Goal: Task Accomplishment & Management: Complete application form

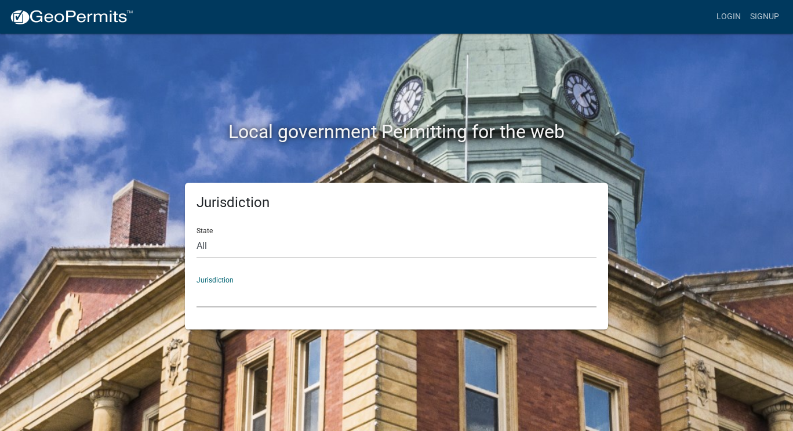
click at [235, 294] on select "[GEOGRAPHIC_DATA], [US_STATE] [GEOGRAPHIC_DATA], [US_STATE][PERSON_NAME][GEOGRA…" at bounding box center [396, 295] width 400 height 24
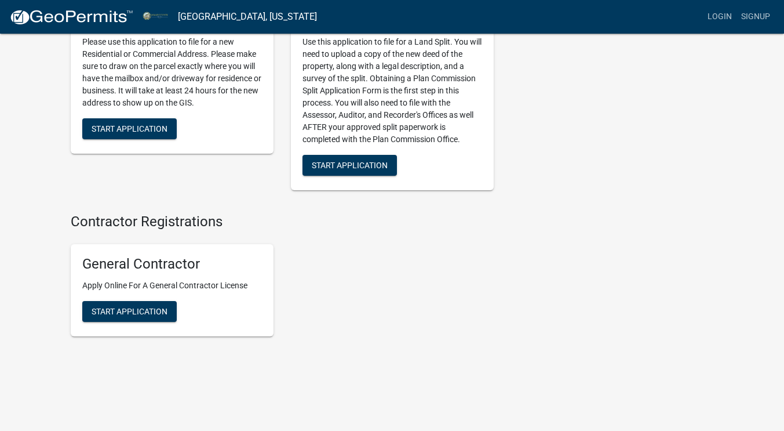
scroll to position [1537, 0]
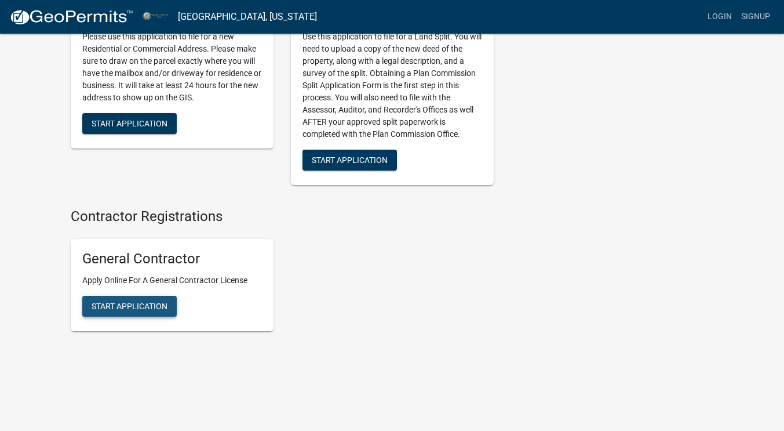
click at [140, 296] on button "Start Application" at bounding box center [129, 306] width 94 height 21
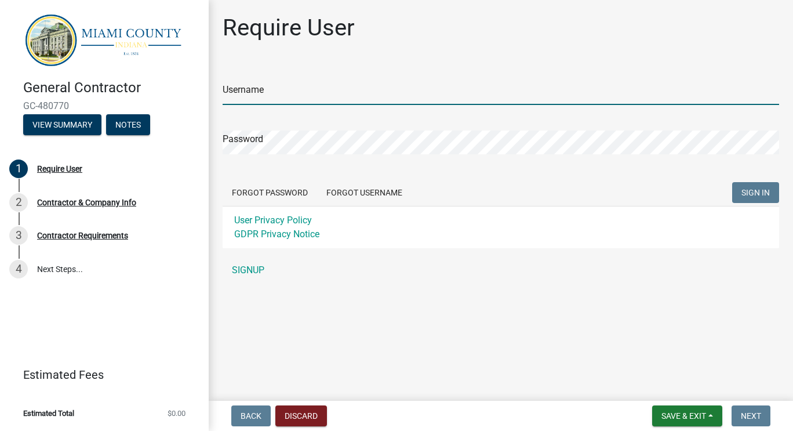
type input "[EMAIL_ADDRESS][DOMAIN_NAME]"
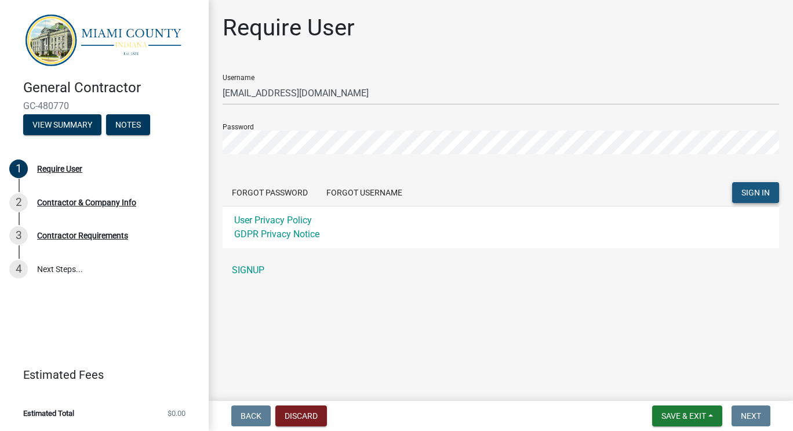
click at [755, 194] on span "SIGN IN" at bounding box center [755, 192] width 28 height 9
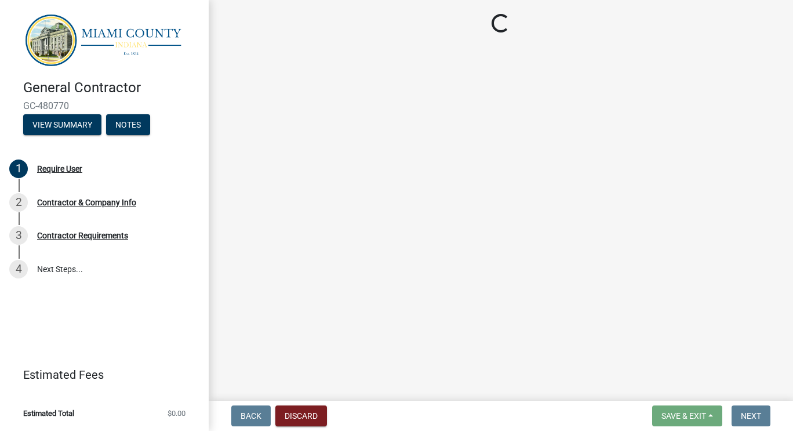
select select "IN"
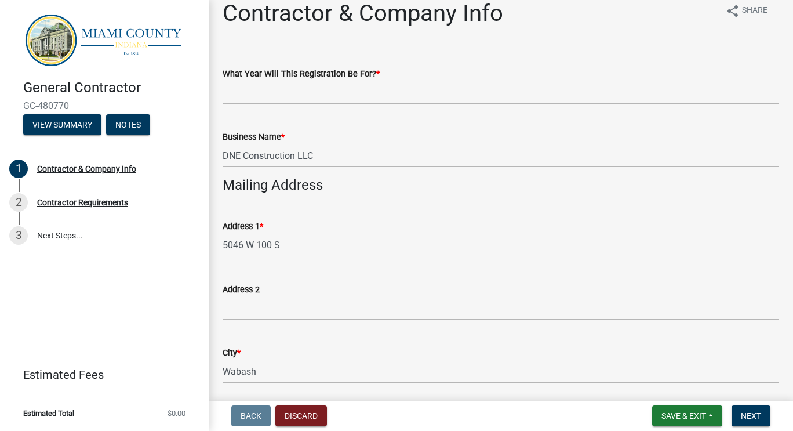
scroll to position [2, 0]
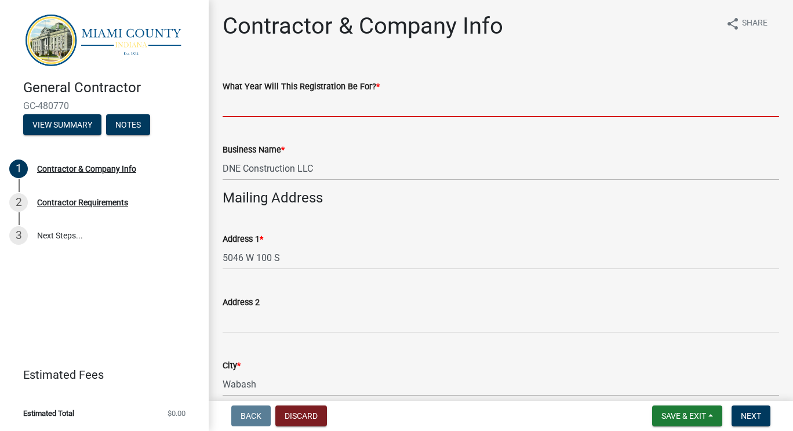
click at [300, 104] on input "What Year Will This Registration Be For? *" at bounding box center [501, 105] width 556 height 24
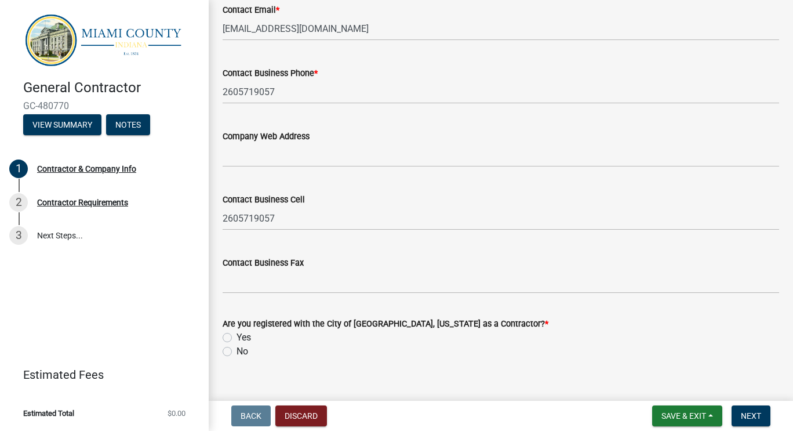
scroll to position [873, 0]
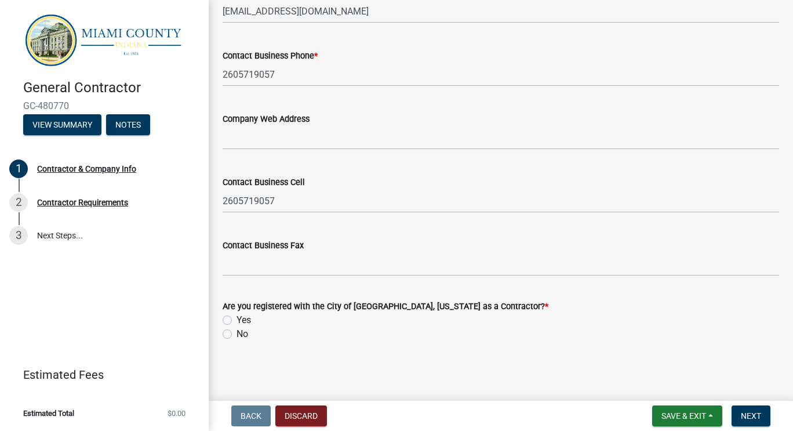
type input "2025"
click at [236, 333] on label "No" at bounding box center [242, 334] width 12 height 14
click at [236, 333] on input "No" at bounding box center [240, 331] width 8 height 8
radio input "true"
click at [236, 318] on label "Yes" at bounding box center [243, 320] width 14 height 14
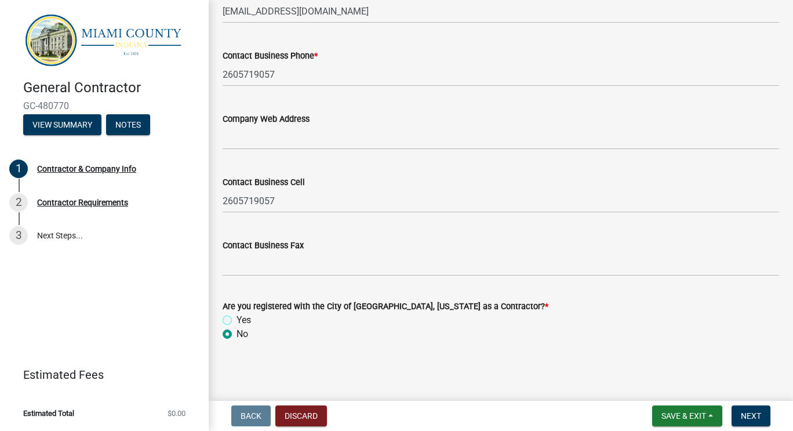
click at [236, 318] on input "Yes" at bounding box center [240, 317] width 8 height 8
radio input "true"
click at [745, 413] on span "Next" at bounding box center [751, 415] width 20 height 9
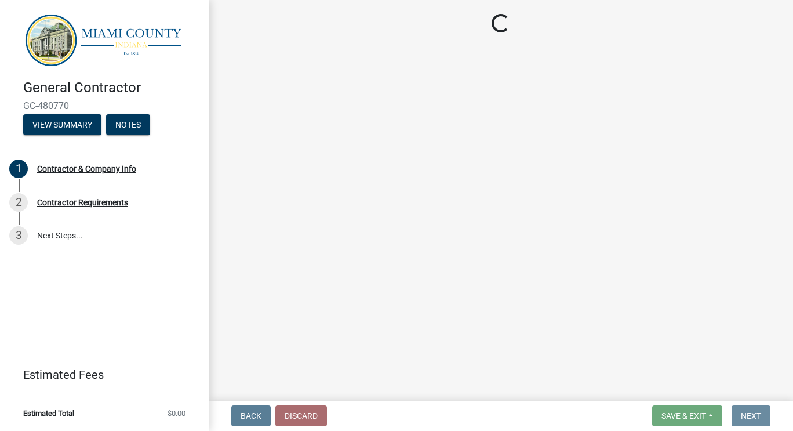
scroll to position [0, 0]
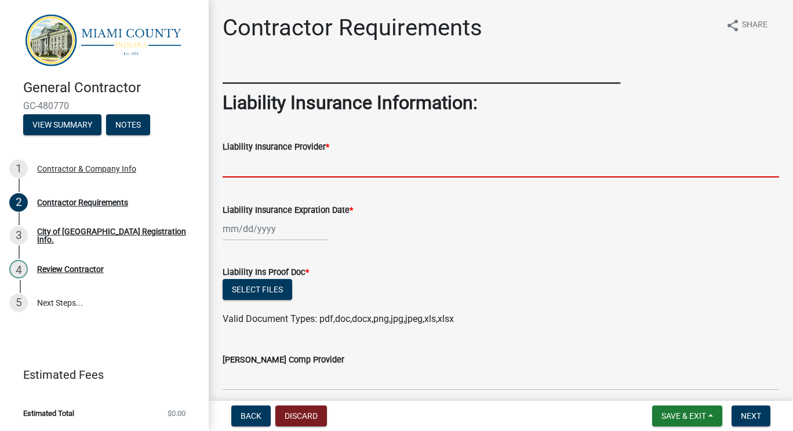
click at [339, 170] on input "Liability Insurance Provider *" at bounding box center [501, 166] width 556 height 24
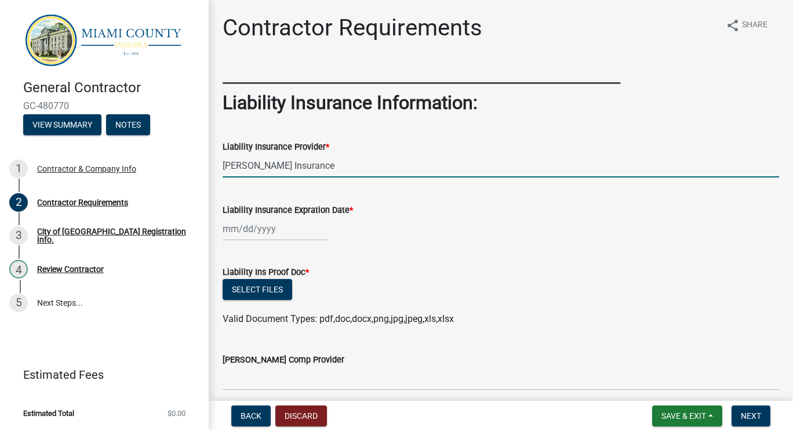
type input "[PERSON_NAME] Insurance"
click at [266, 228] on div at bounding box center [276, 229] width 106 height 24
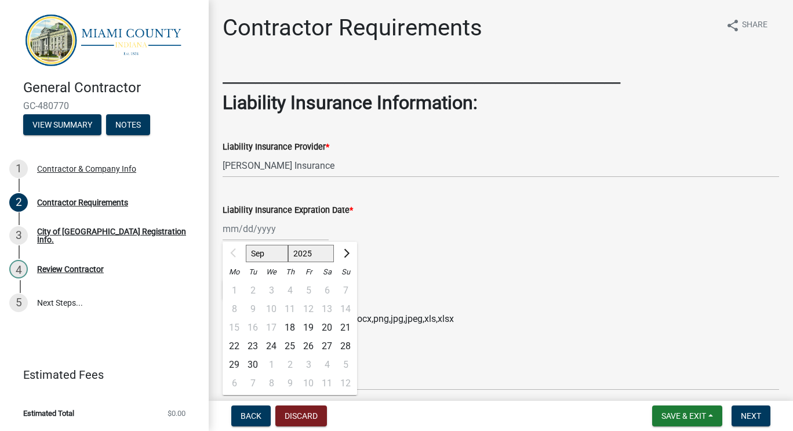
click at [638, 136] on div "Liability Insurance Provider * [PERSON_NAME] Insurance" at bounding box center [501, 150] width 556 height 54
